Goal: Information Seeking & Learning: Learn about a topic

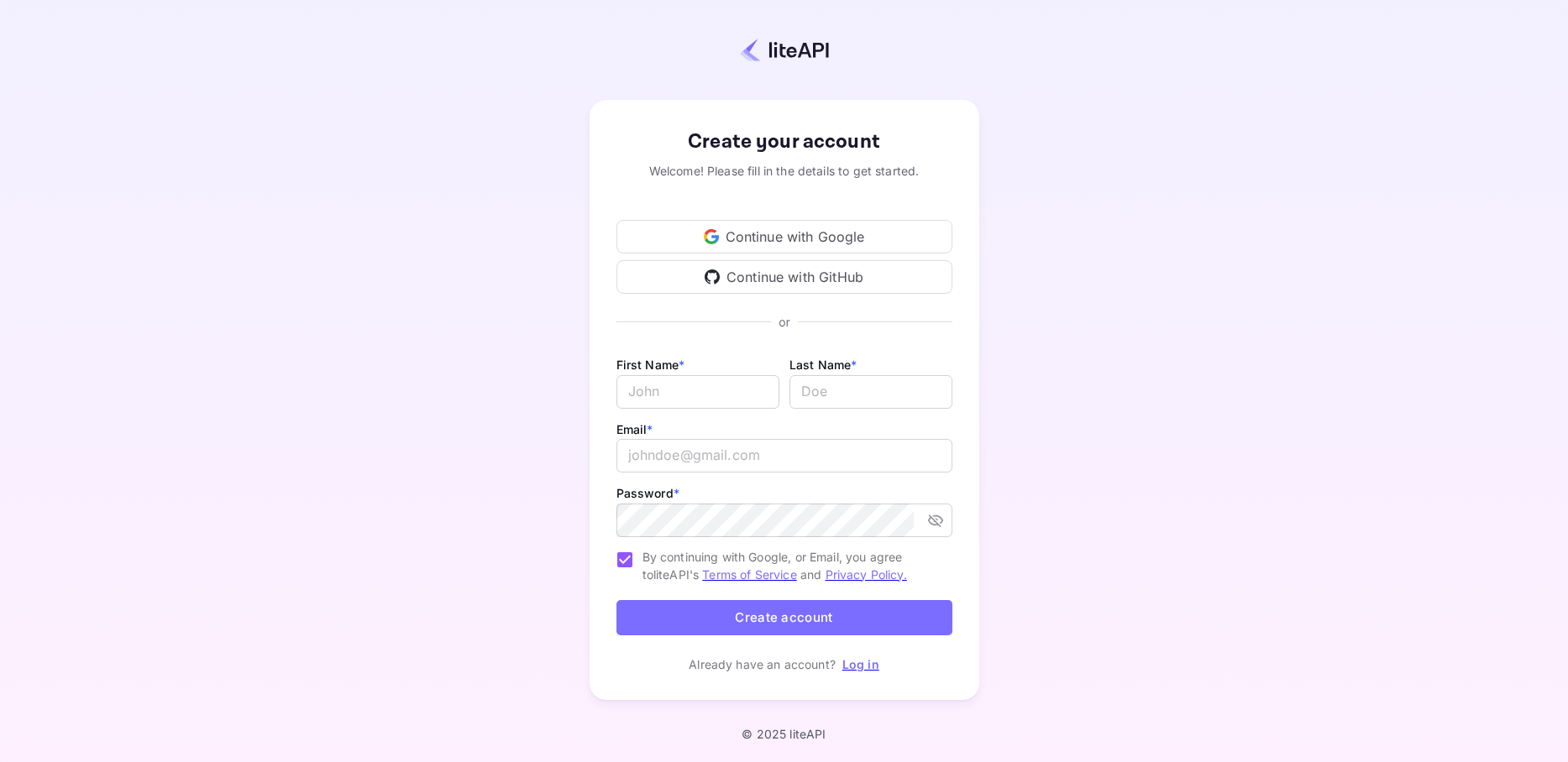
click at [832, 235] on div "Continue with Google" at bounding box center [784, 237] width 336 height 34
click at [863, 670] on link "Log in" at bounding box center [860, 664] width 37 height 14
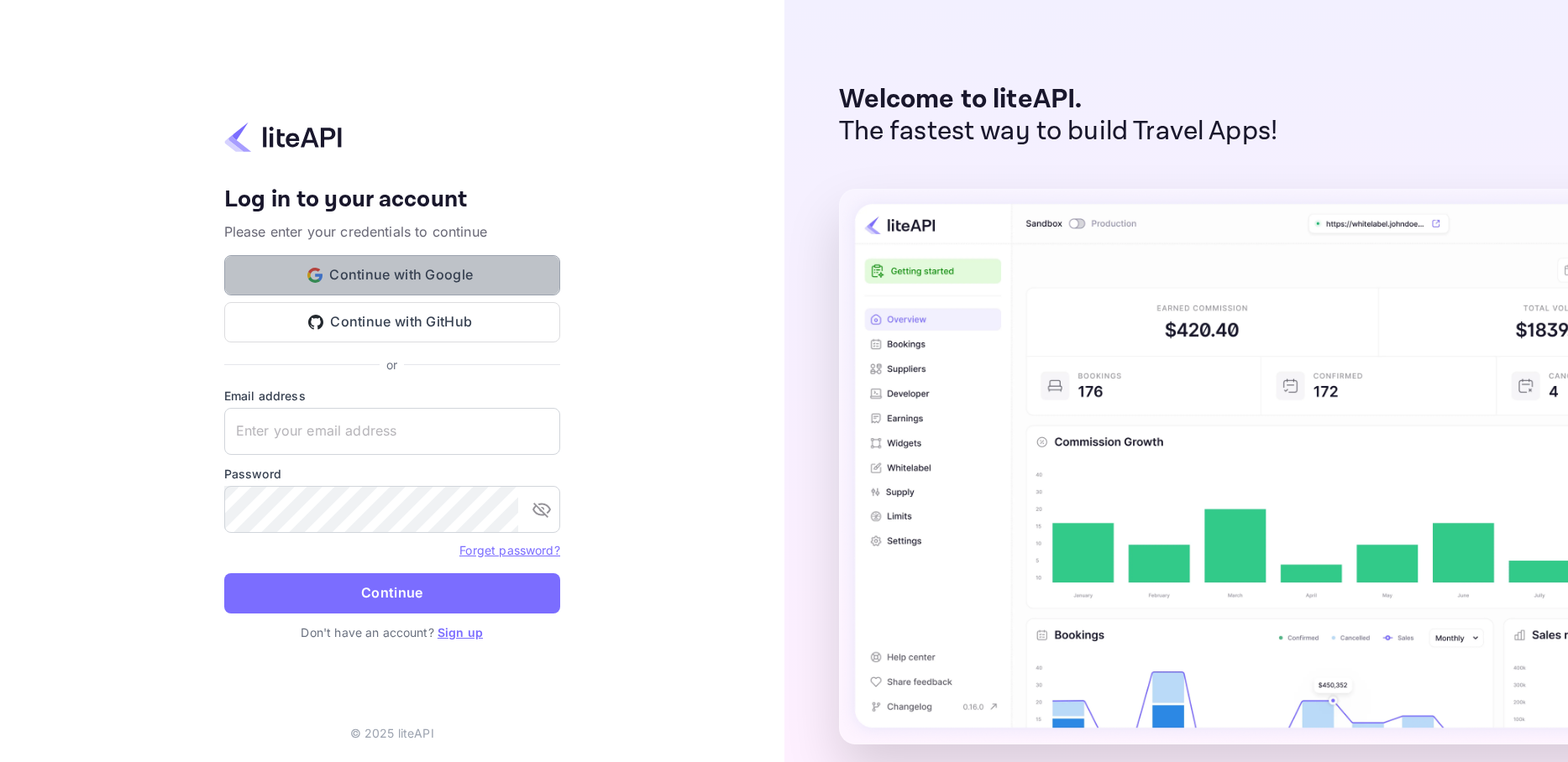
click at [477, 274] on button "Continue with Google" at bounding box center [392, 274] width 336 height 40
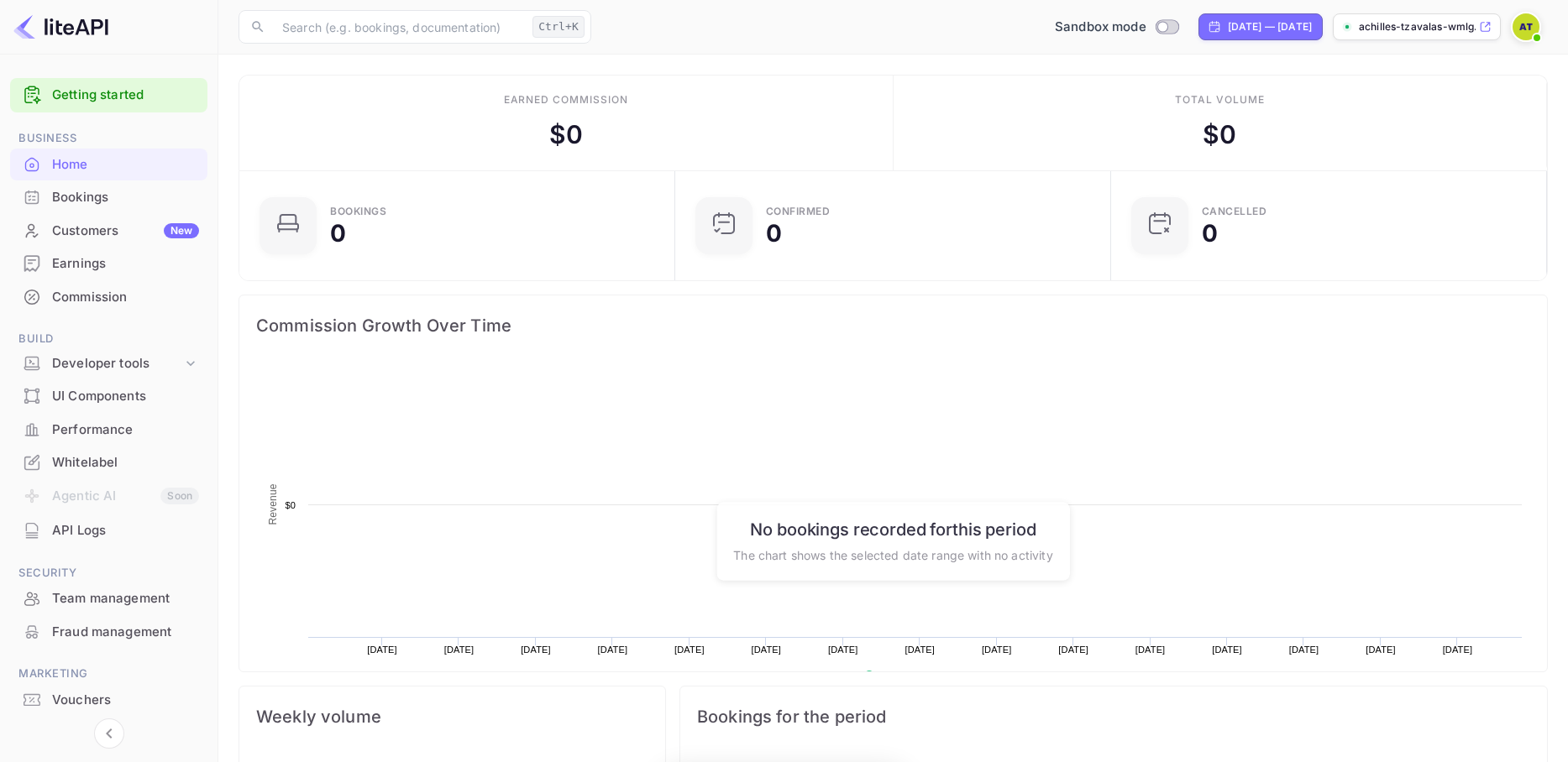
scroll to position [1, 1]
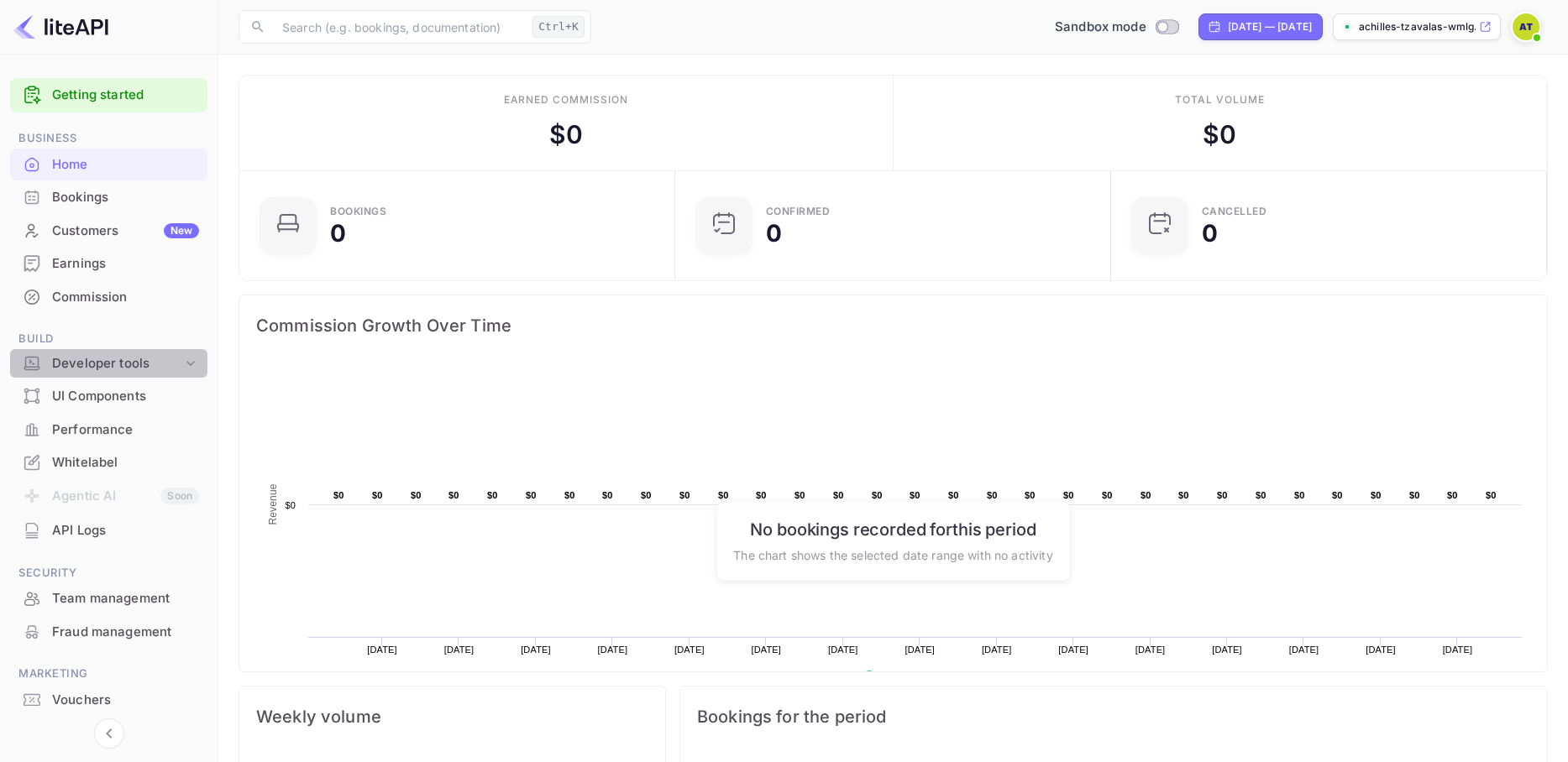
click at [102, 366] on div "Developer tools" at bounding box center [116, 364] width 130 height 20
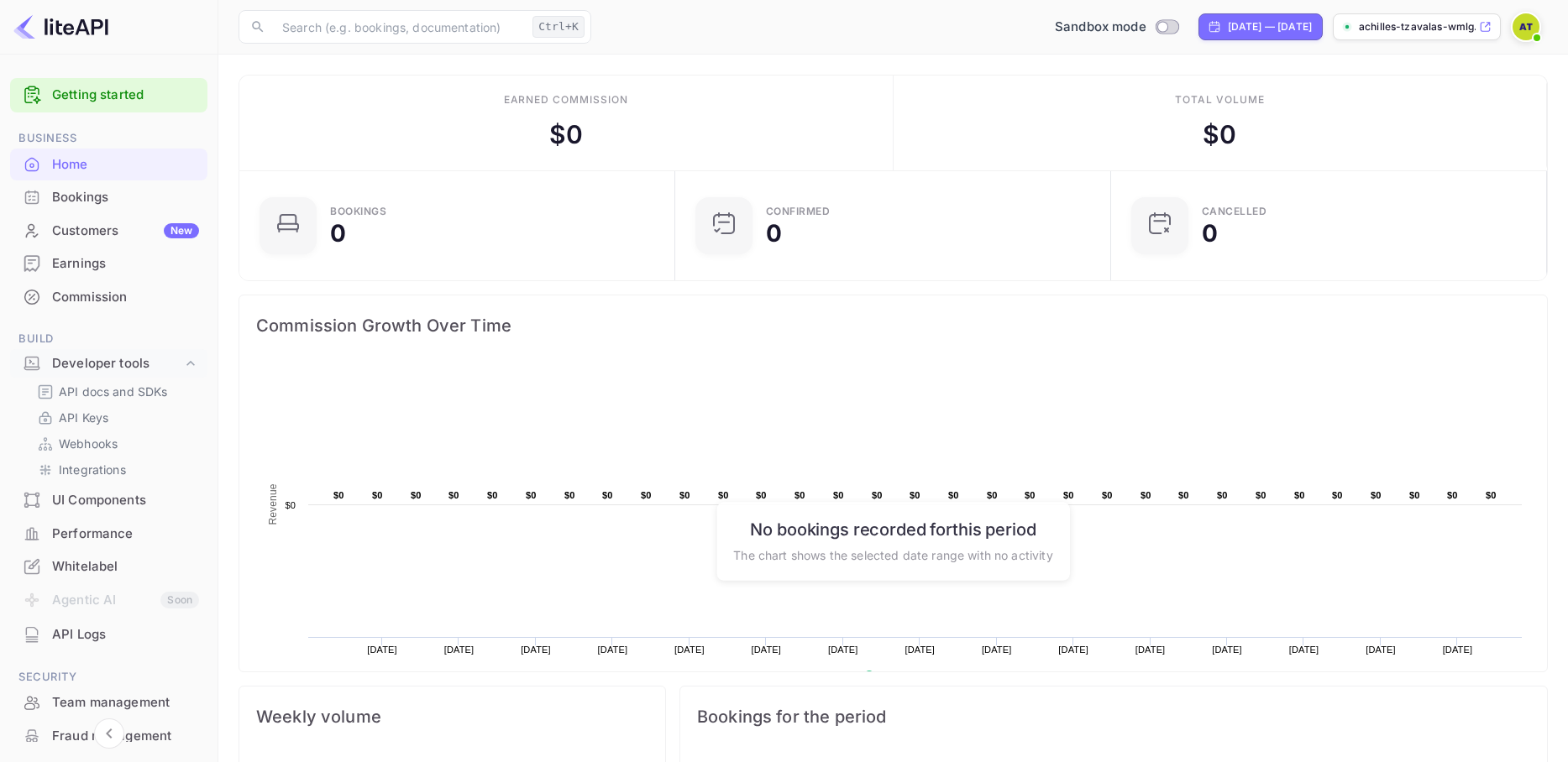
click at [66, 93] on link "Getting started" at bounding box center [125, 95] width 147 height 20
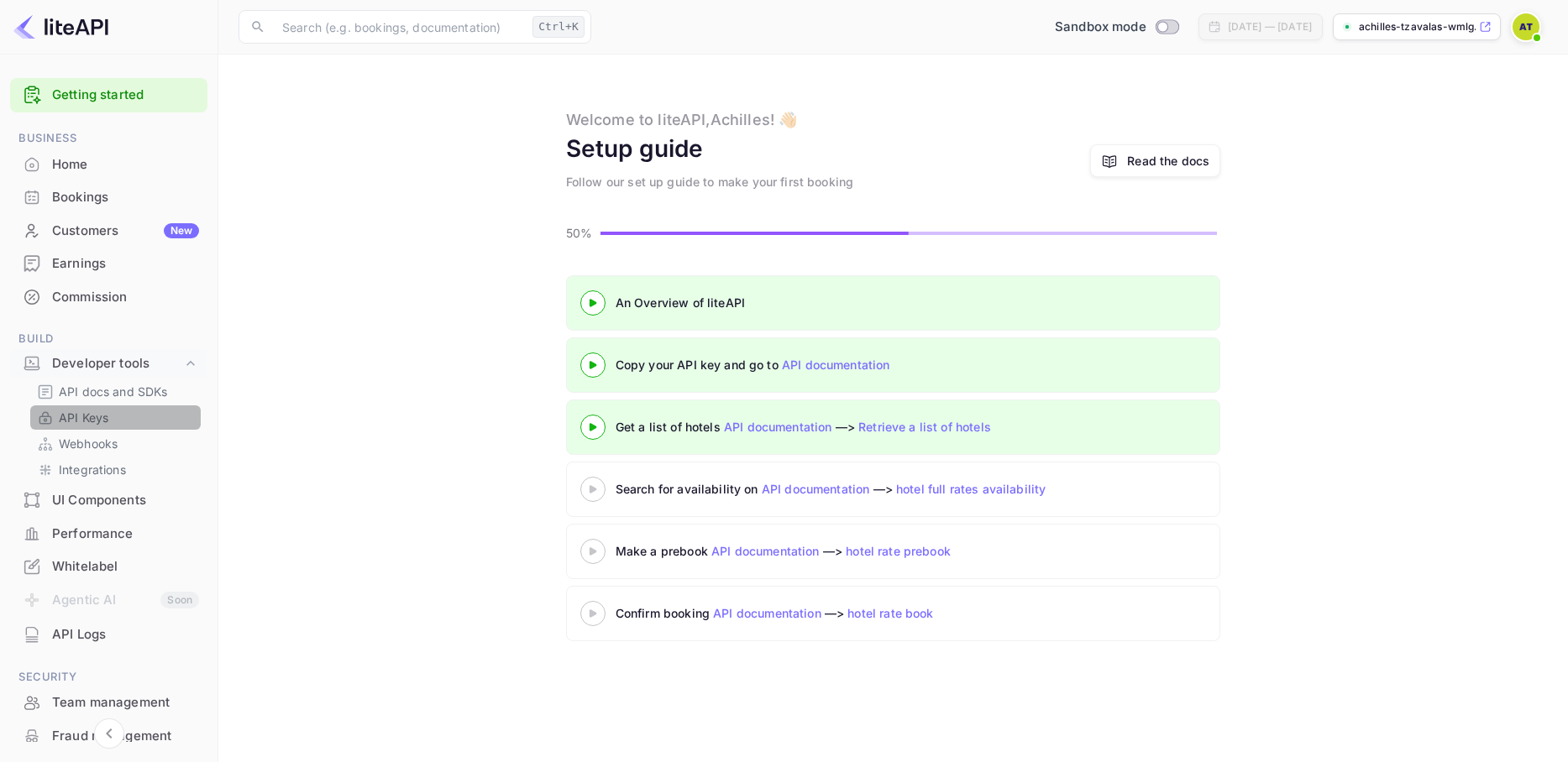
click at [109, 417] on link "API Keys" at bounding box center [115, 417] width 157 height 18
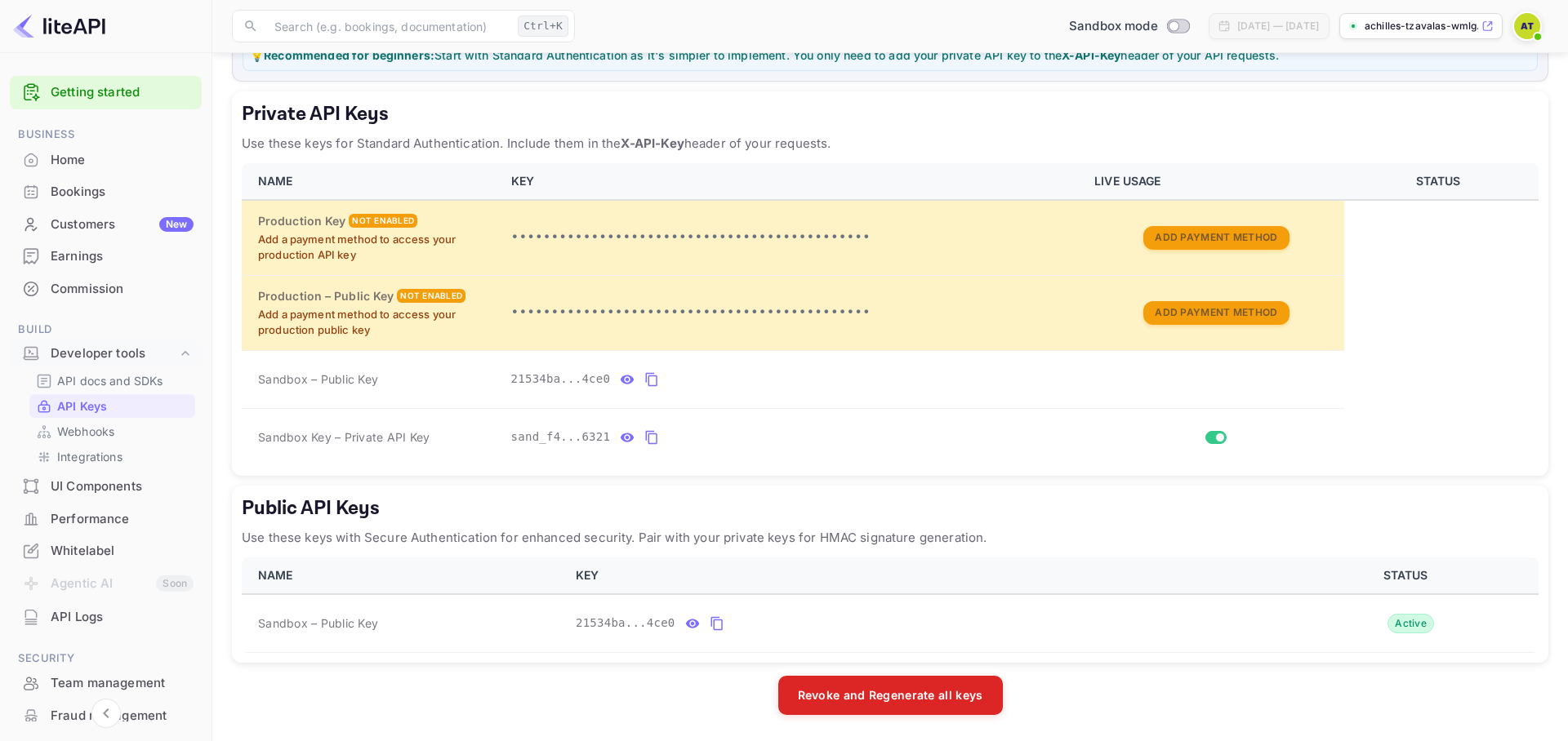
click at [97, 165] on div "Home" at bounding box center [121, 160] width 143 height 19
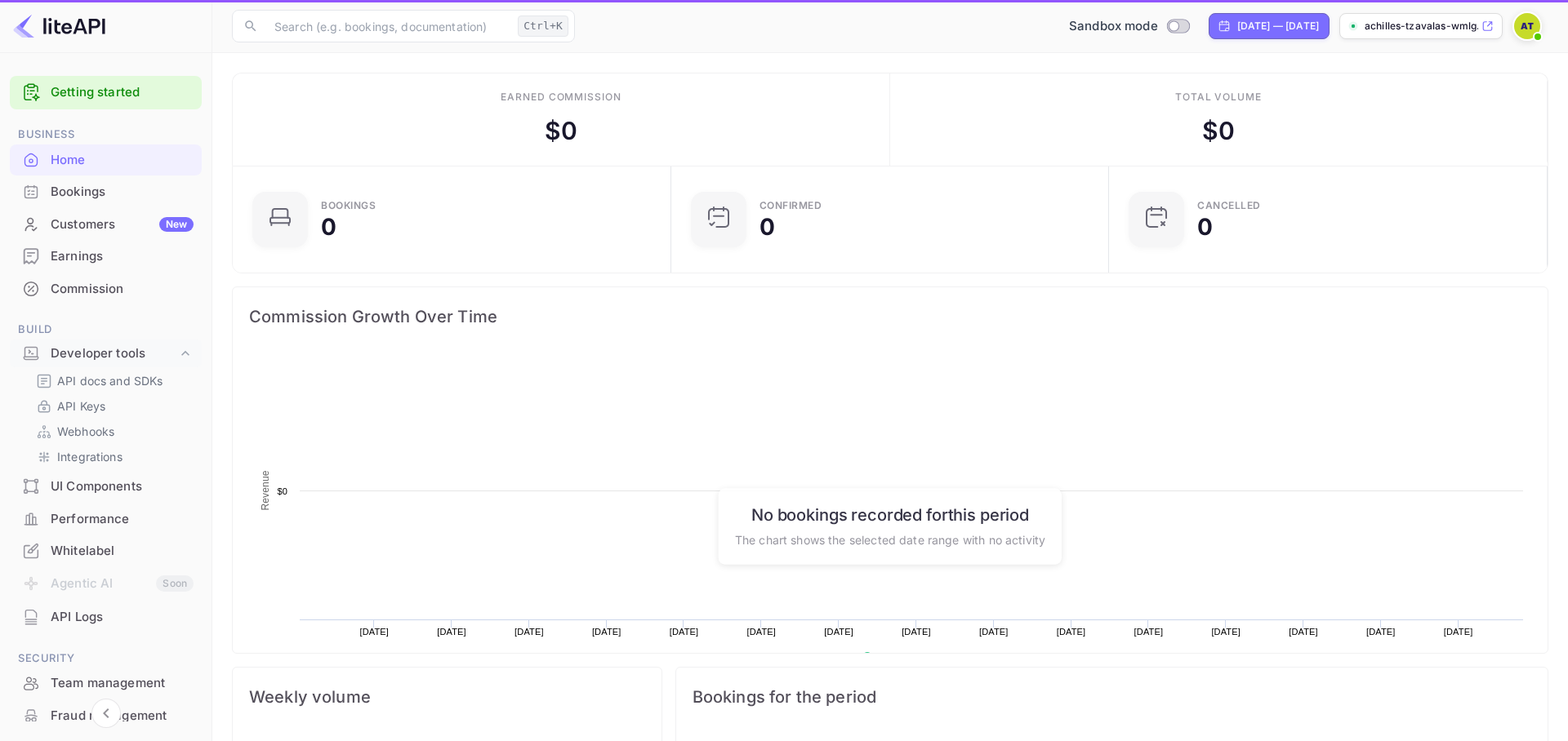
scroll to position [1, 1]
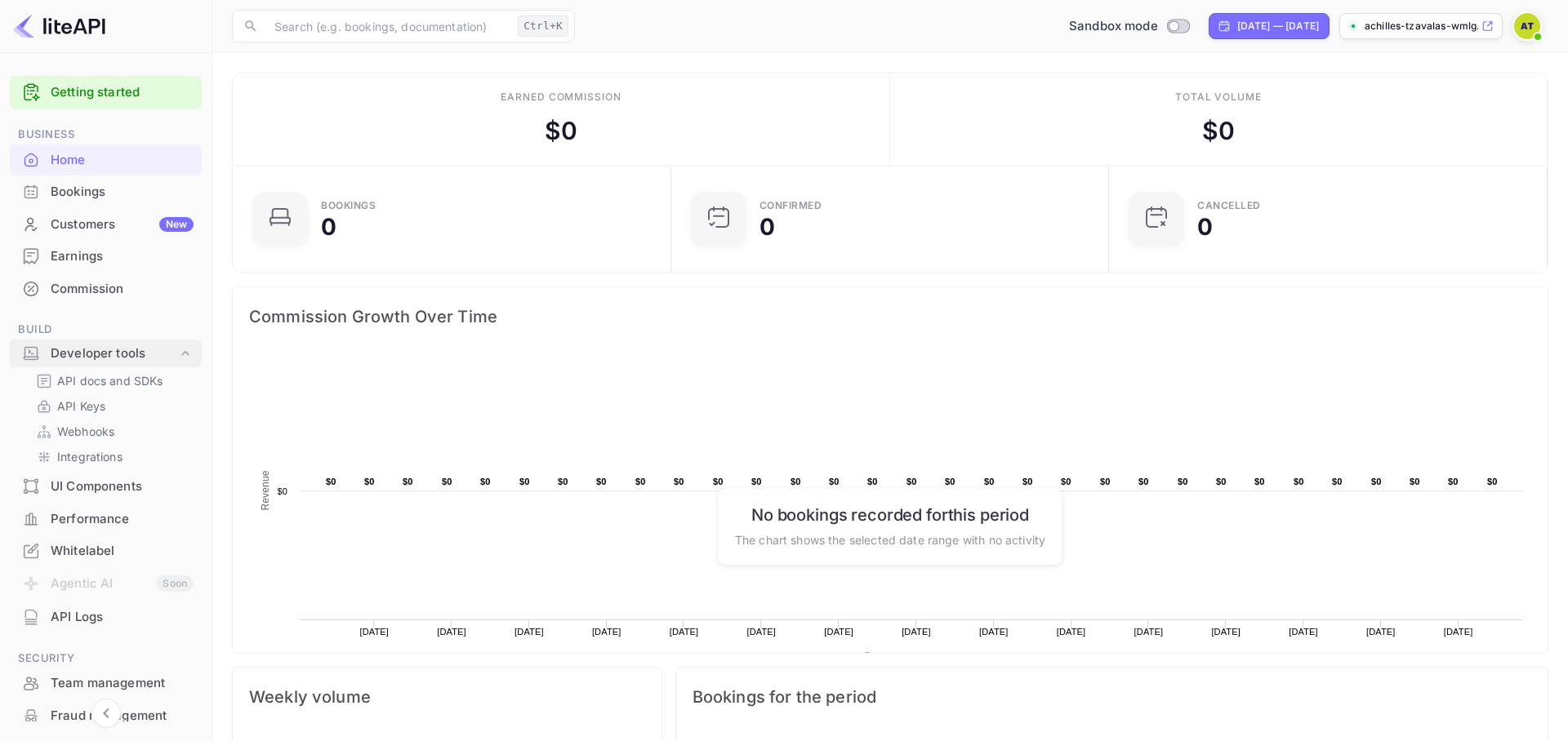
click at [118, 345] on div "Developer tools" at bounding box center [113, 354] width 126 height 19
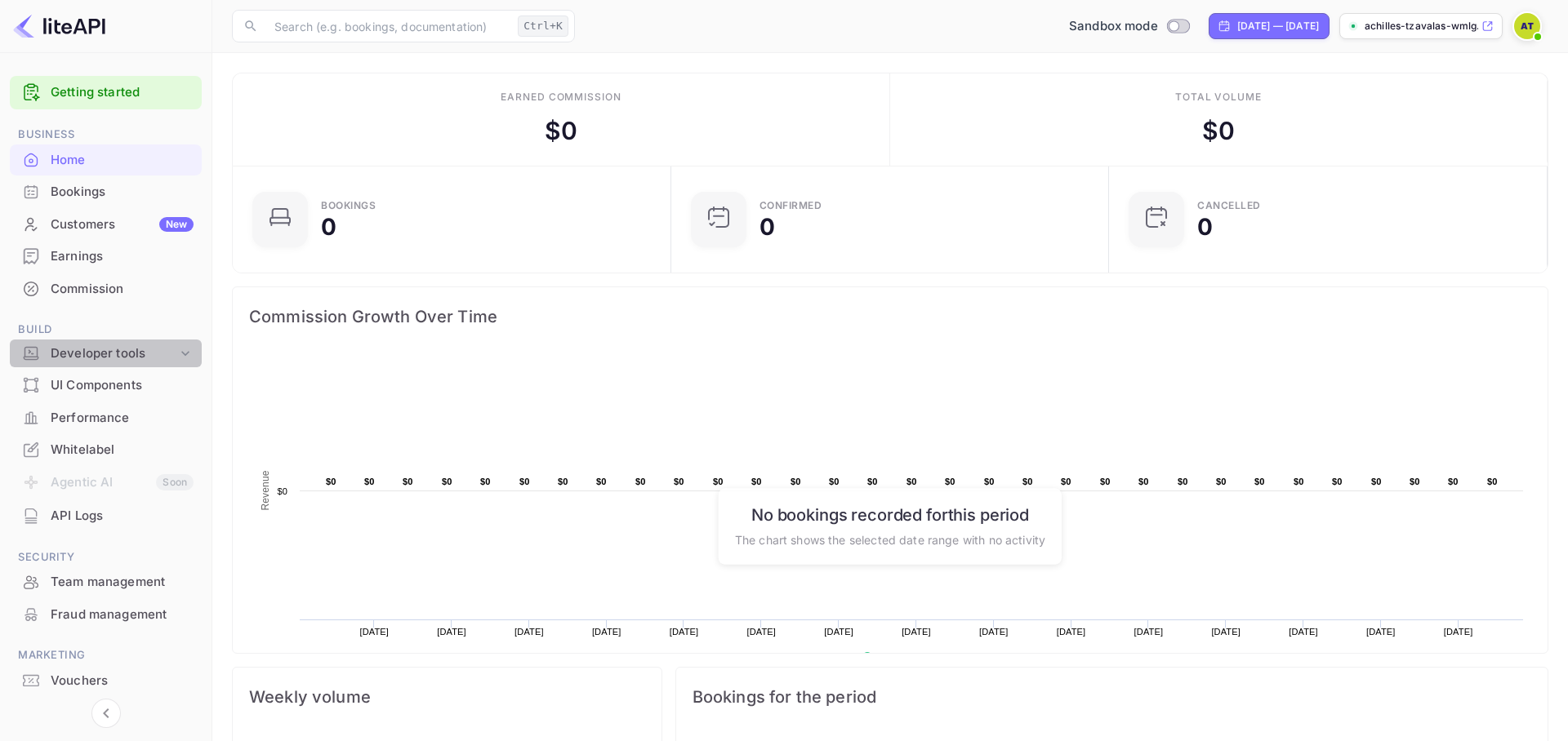
click at [117, 349] on div "Developer tools" at bounding box center [113, 354] width 126 height 19
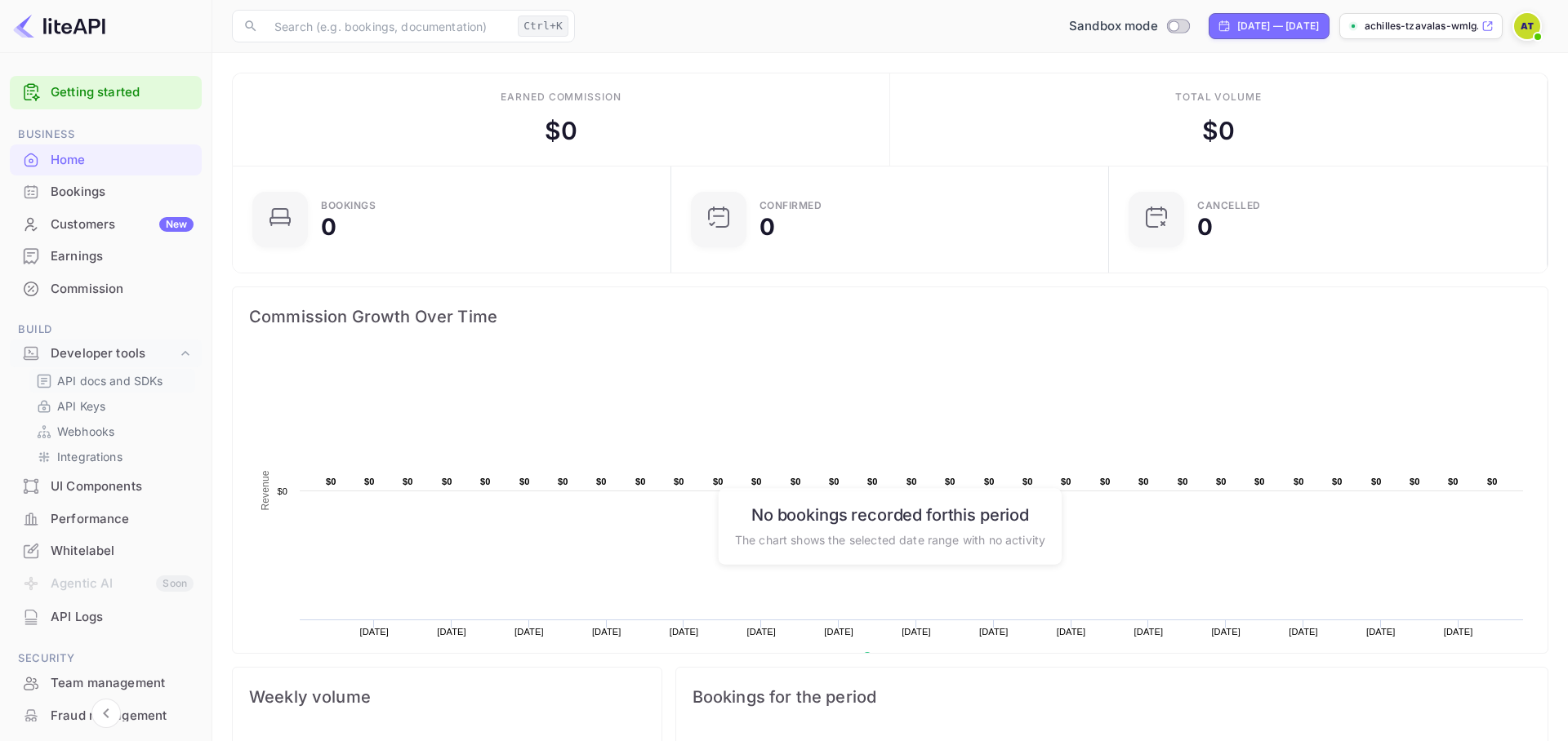
click at [95, 387] on p "API docs and SDKs" at bounding box center [110, 381] width 106 height 17
